Goal: Navigation & Orientation: Find specific page/section

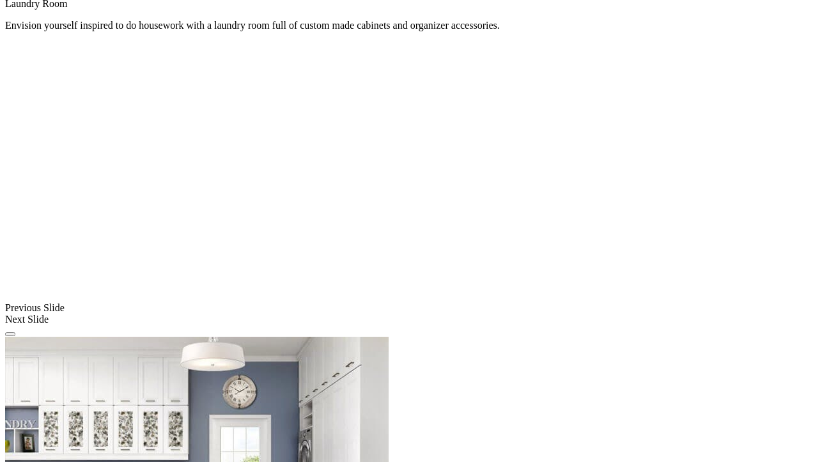
scroll to position [908, 0]
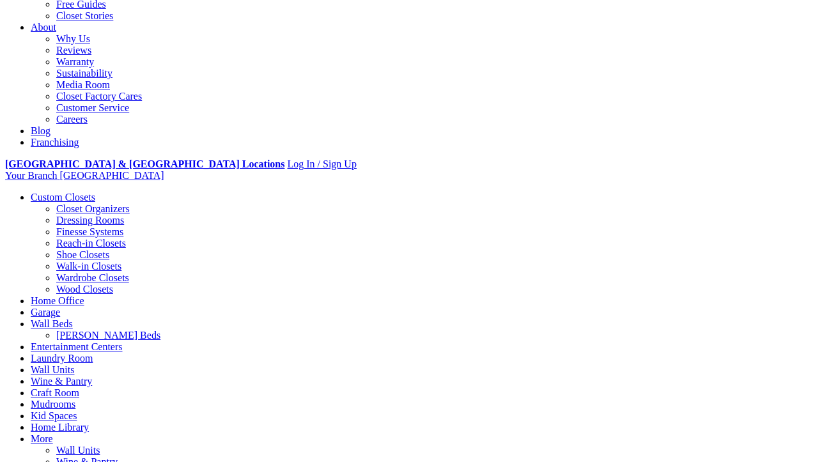
scroll to position [334, 0]
click at [71, 273] on link "Wardrobe Closets" at bounding box center [92, 278] width 73 height 11
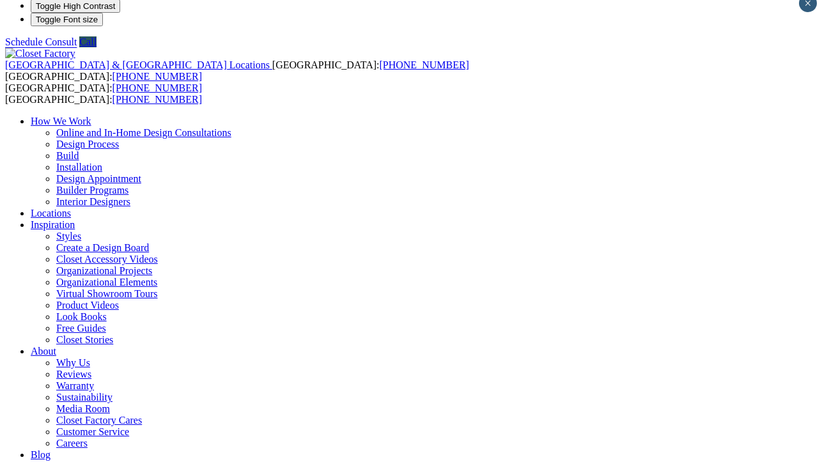
scroll to position [13, 0]
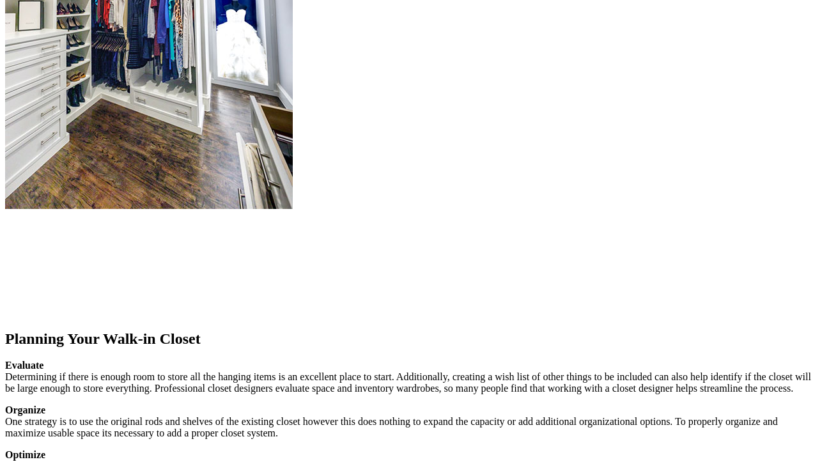
scroll to position [1584, 0]
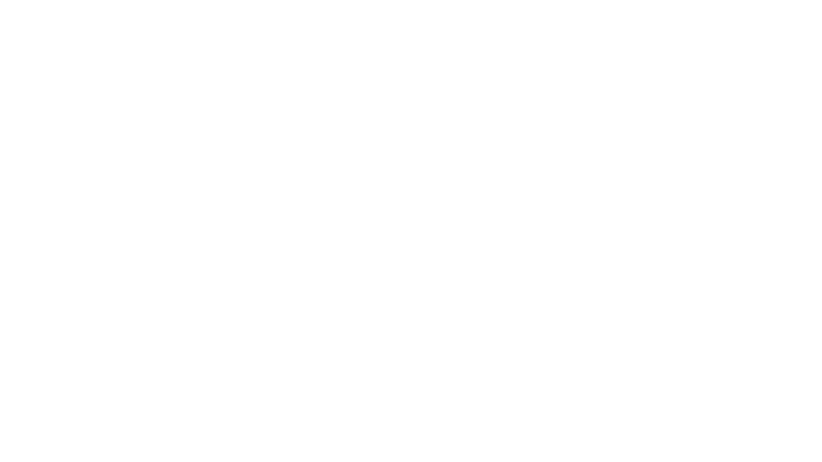
scroll to position [2601, 0]
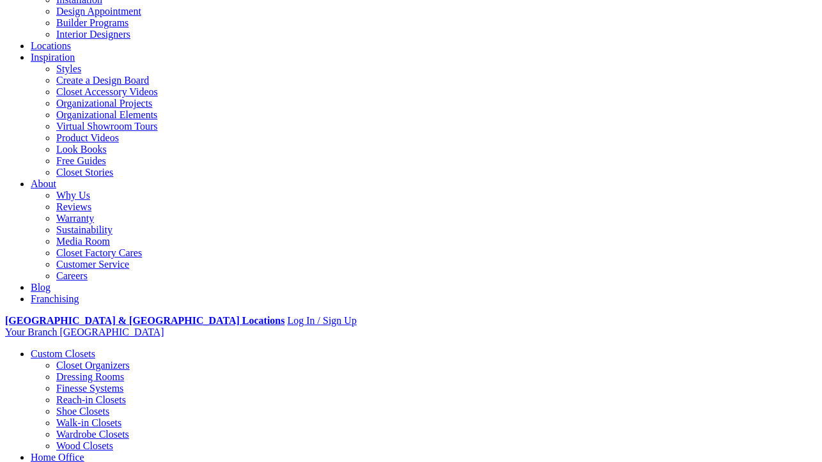
scroll to position [0, 0]
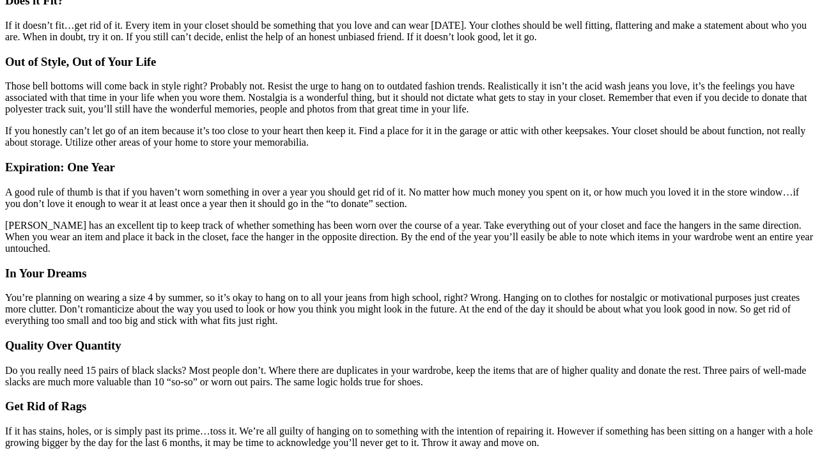
scroll to position [1385, 0]
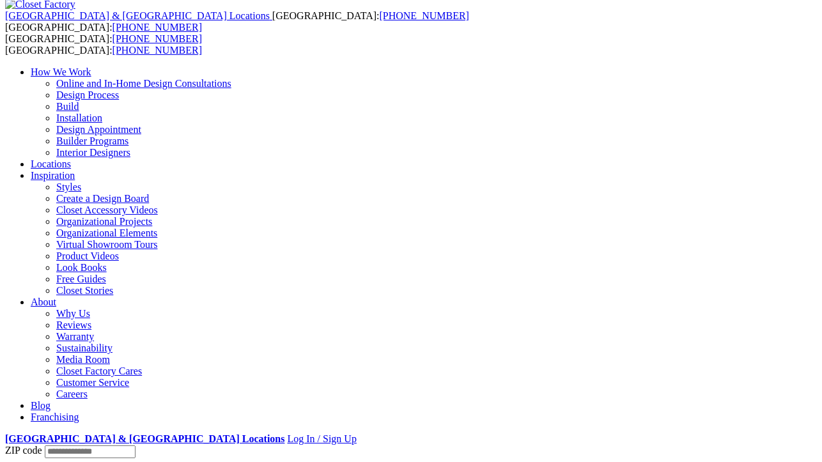
scroll to position [0, 0]
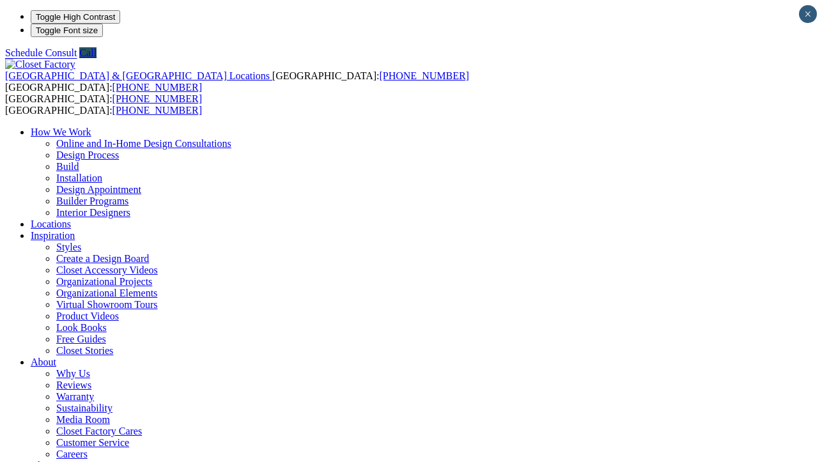
scroll to position [13, 0]
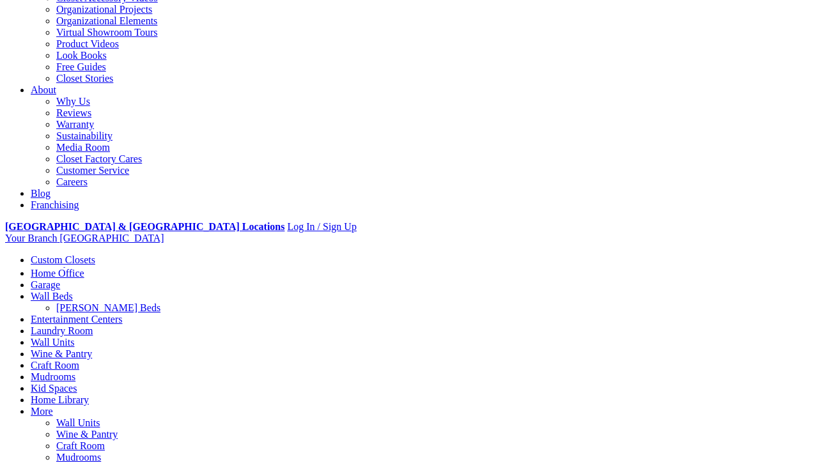
scroll to position [424, 0]
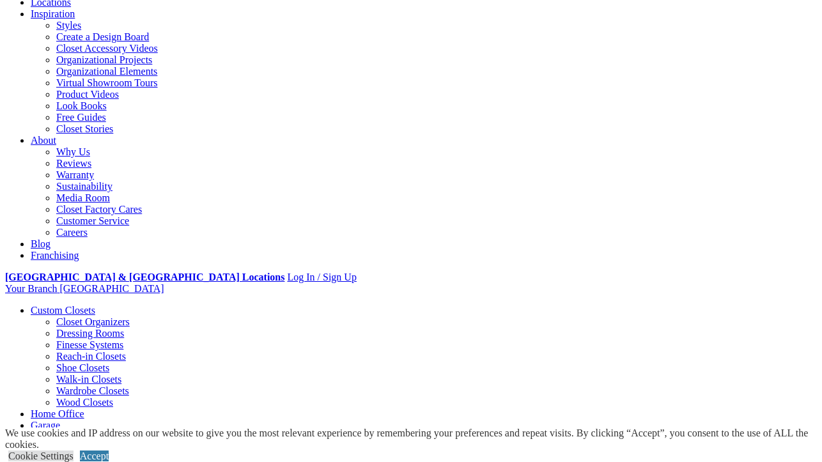
scroll to position [244, 0]
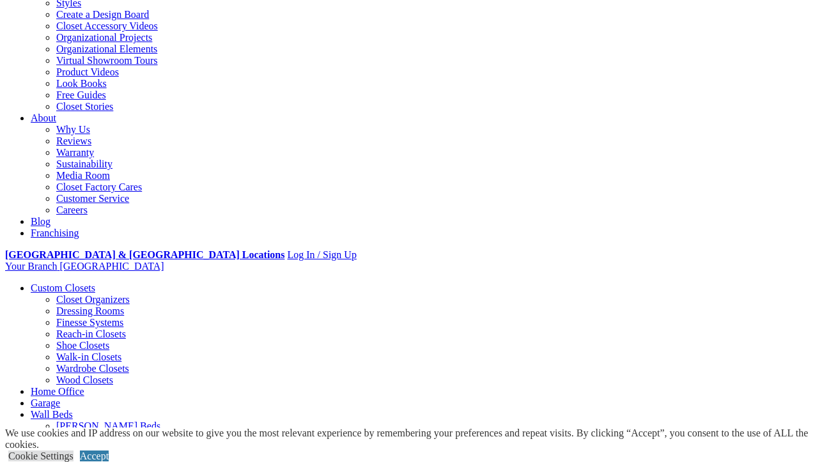
click at [68, 351] on link "Walk-in Closets" at bounding box center [88, 356] width 65 height 11
